Goal: Complete application form

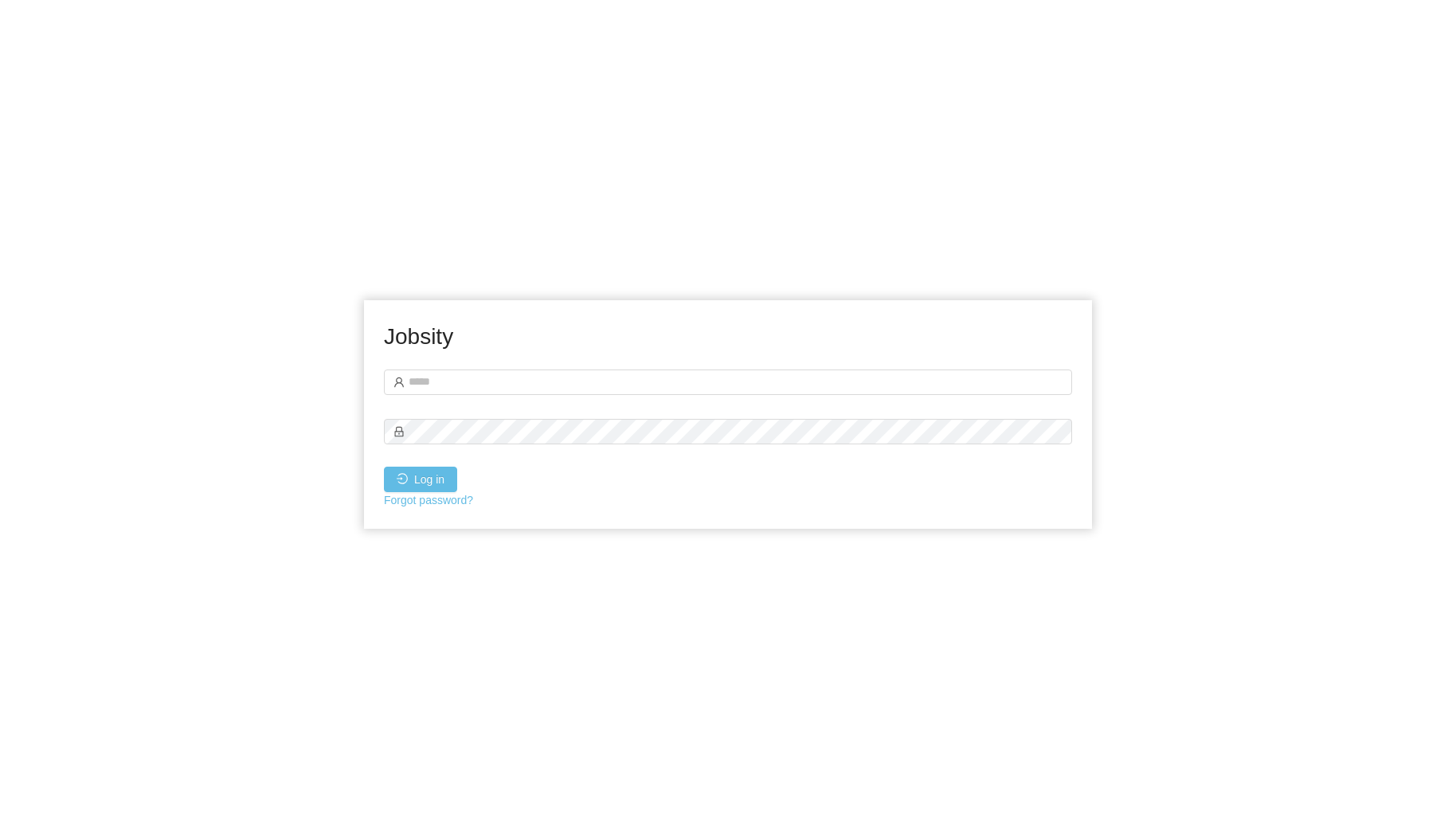
click at [565, 357] on div "Jobsity" at bounding box center [728, 342] width 688 height 45
click at [548, 370] on input "text" at bounding box center [728, 382] width 688 height 25
type input "**********"
click at [384, 466] on button "Log in" at bounding box center [420, 479] width 73 height 25
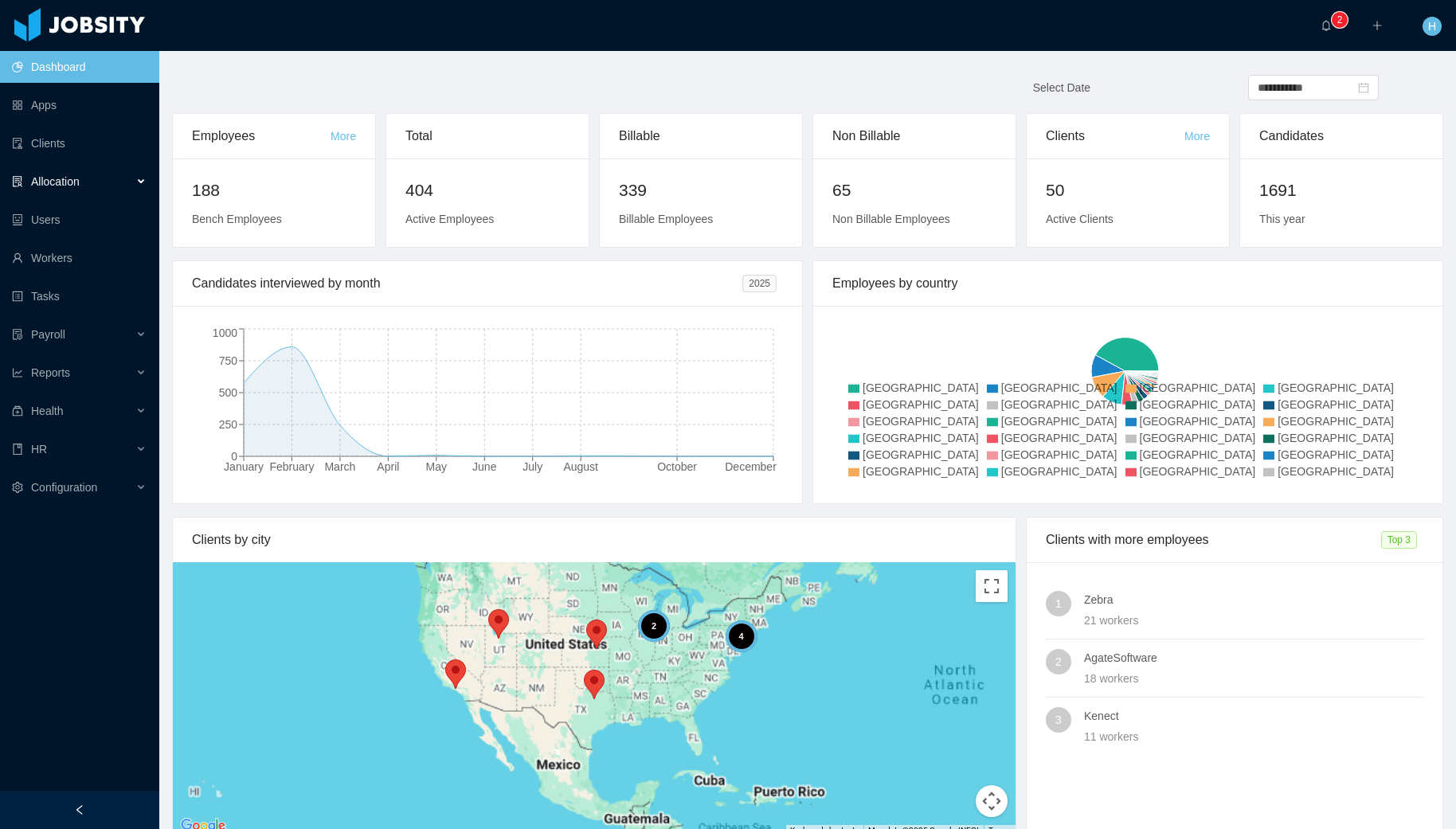
click at [47, 188] on div "Allocation" at bounding box center [79, 182] width 159 height 32
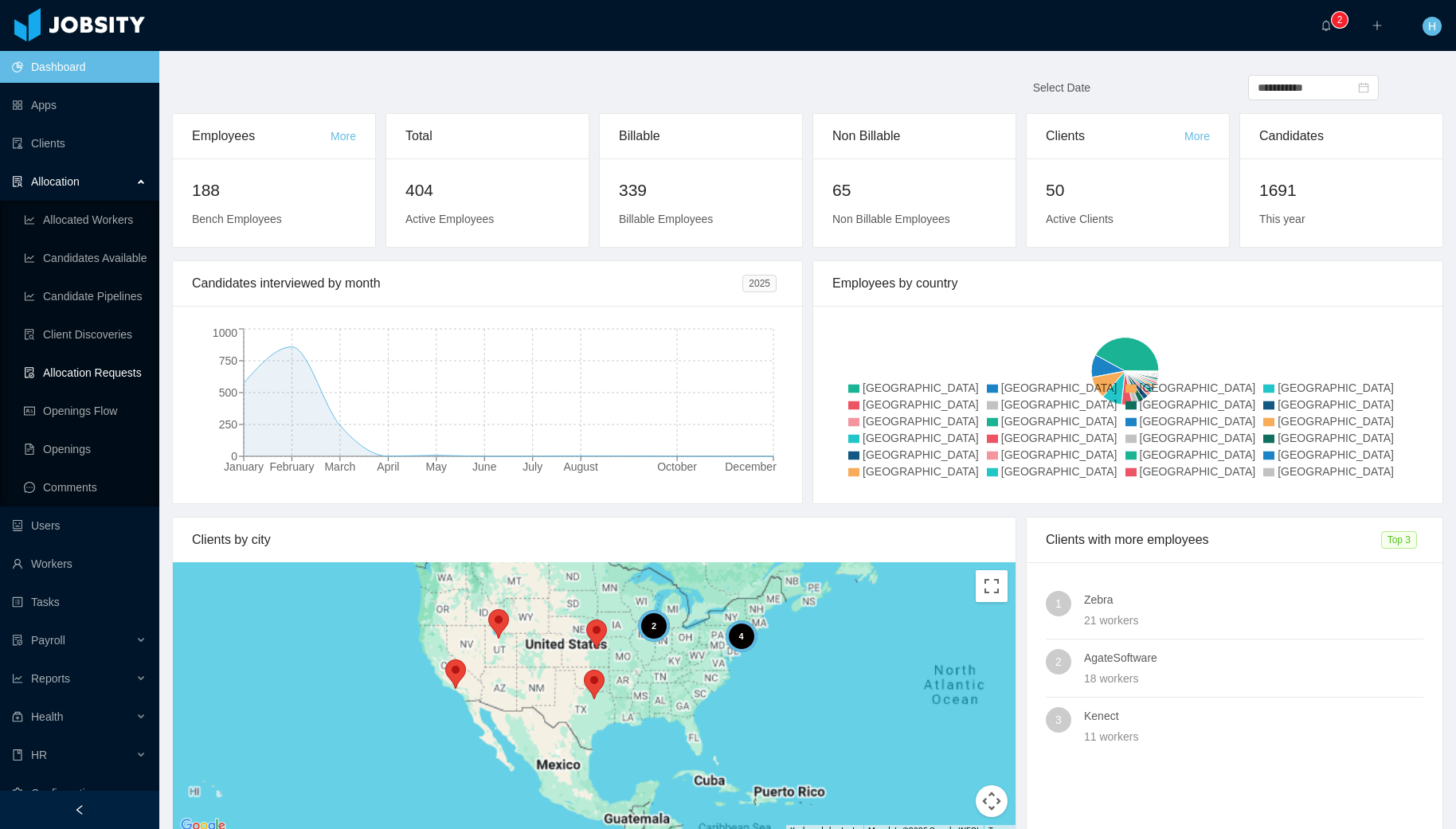
click at [55, 386] on link "Allocation Requests" at bounding box center [85, 372] width 123 height 32
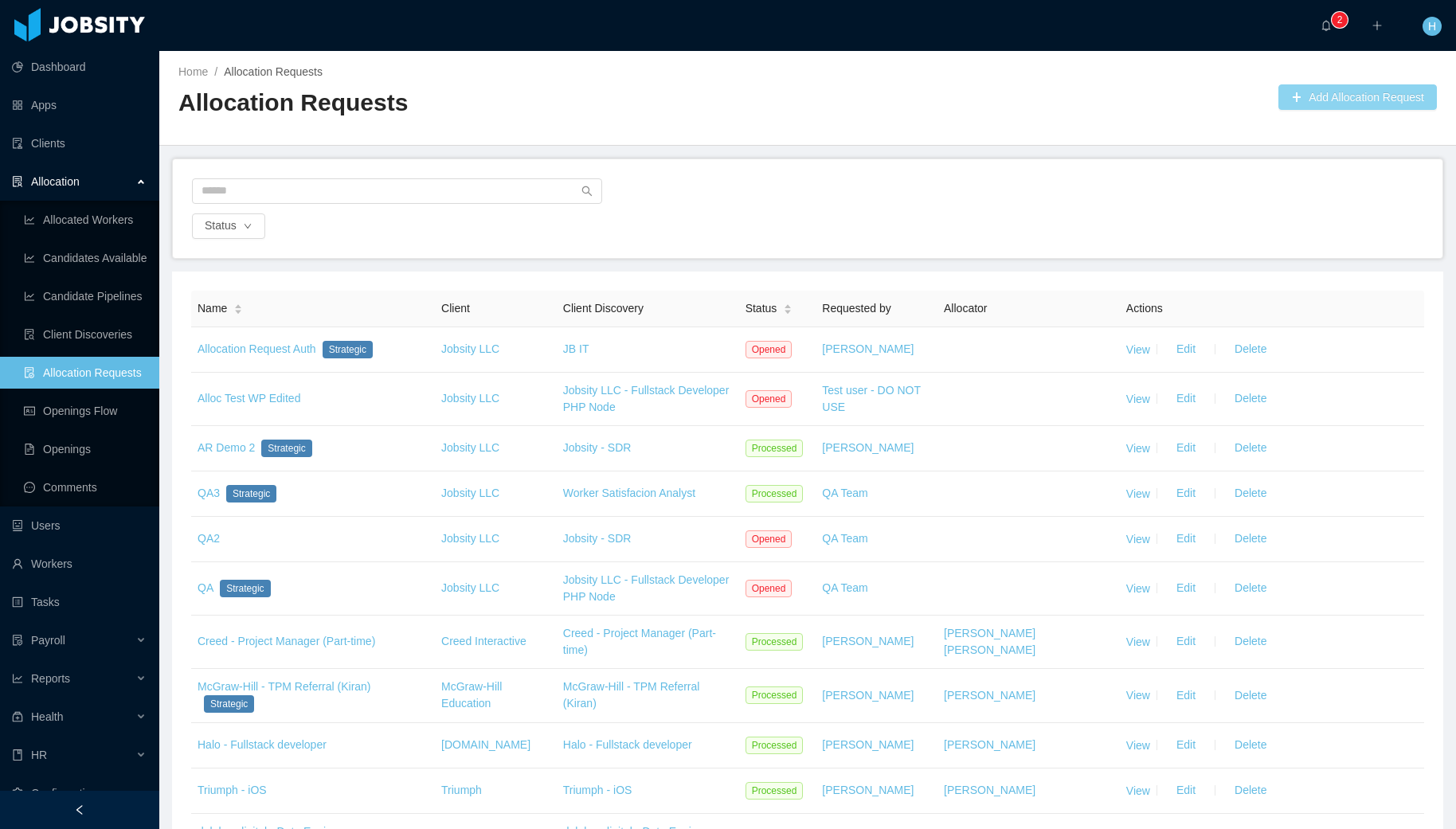
click at [1334, 94] on button "Add Allocation Request" at bounding box center [1358, 97] width 158 height 25
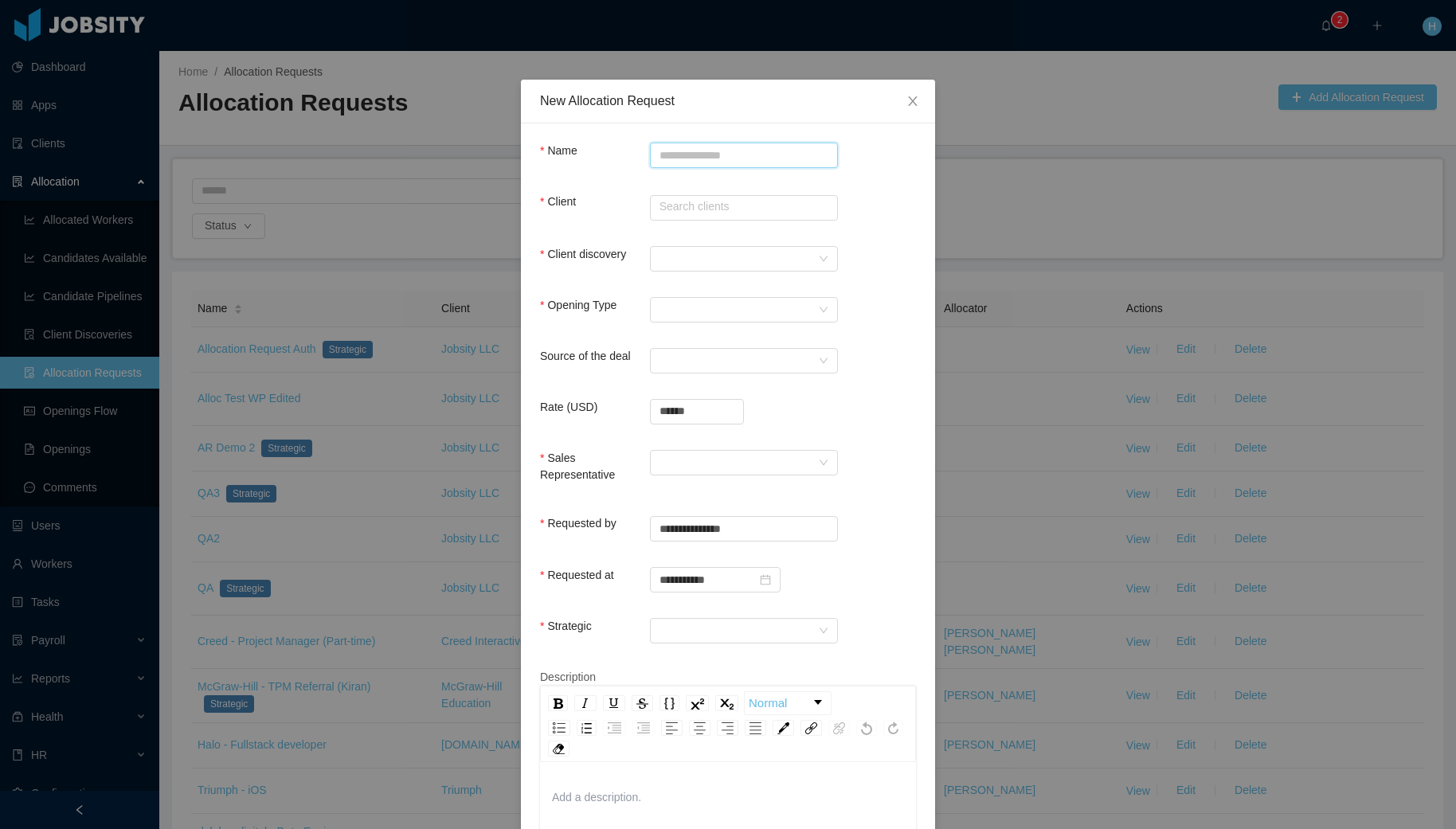
click at [688, 167] on input "Name" at bounding box center [744, 155] width 188 height 25
type input "**********"
click at [804, 468] on div at bounding box center [739, 462] width 158 height 24
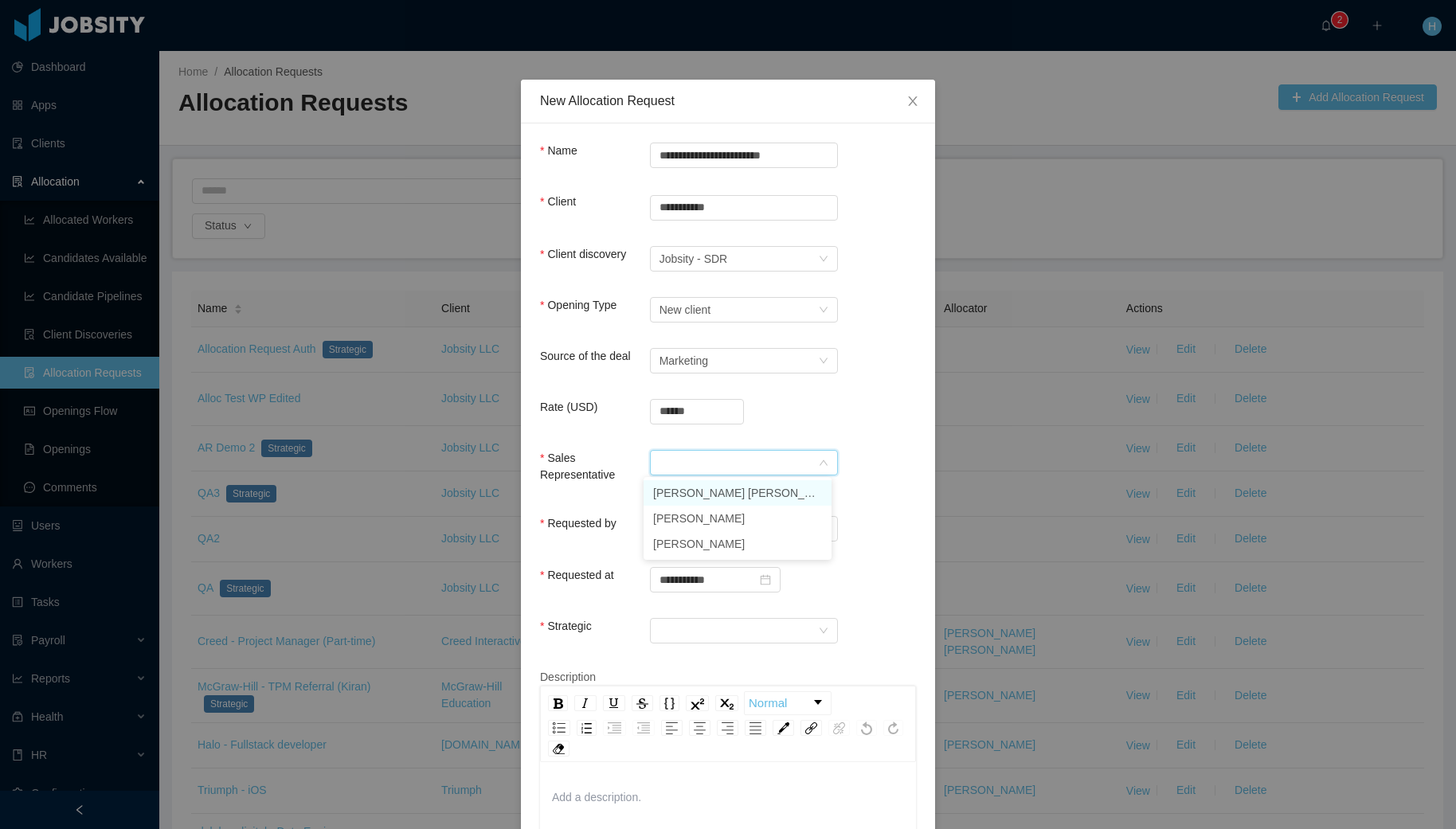
click at [757, 494] on li "Juan Carlos Rivadeneira Ayala" at bounding box center [738, 493] width 188 height 25
click at [719, 645] on div "Strategic" at bounding box center [728, 634] width 376 height 32
click at [724, 635] on div at bounding box center [739, 631] width 158 height 24
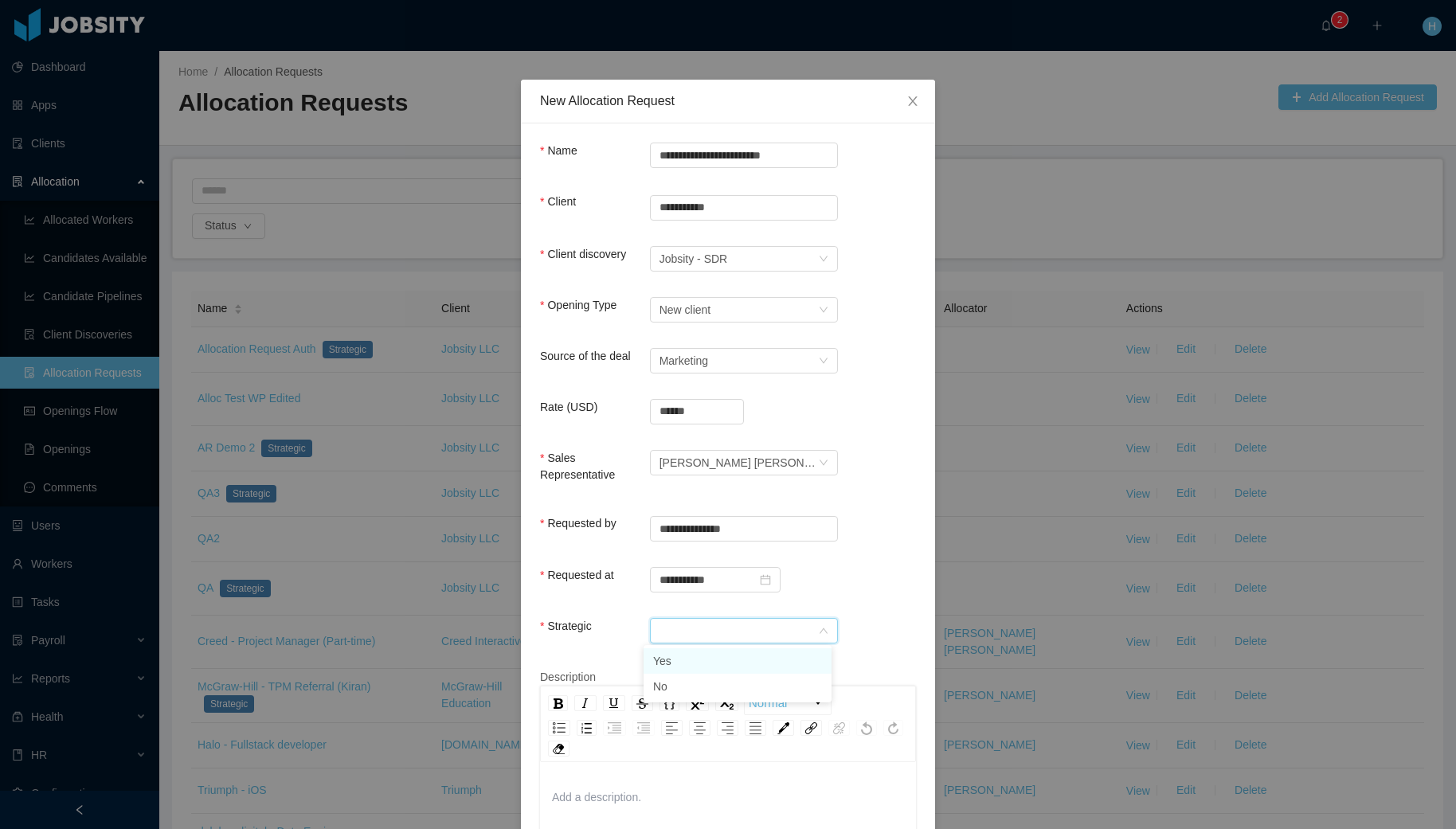
click at [696, 658] on li "Yes" at bounding box center [738, 660] width 188 height 25
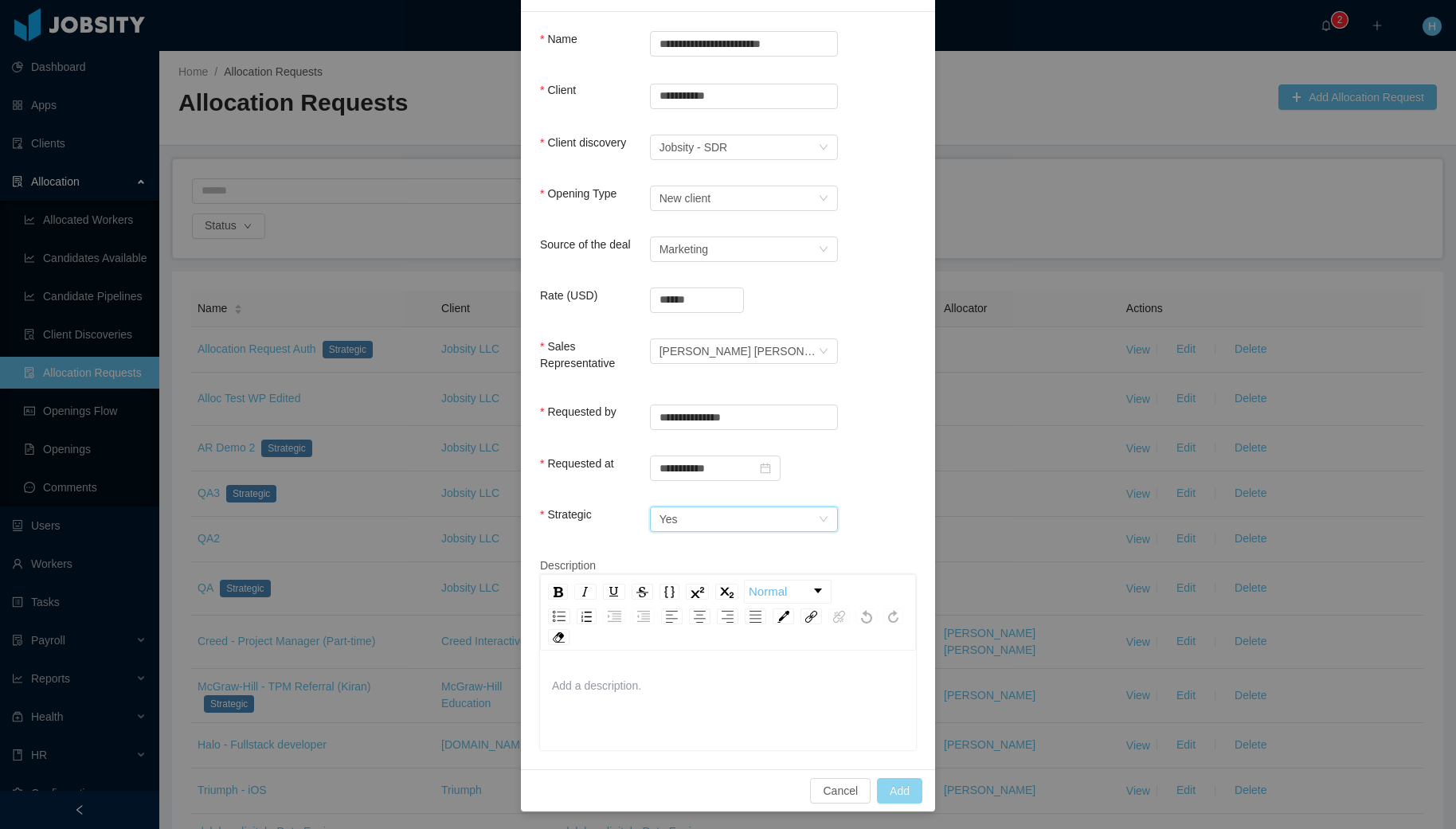
click at [893, 791] on button "Add" at bounding box center [900, 790] width 46 height 25
